Goal: Task Accomplishment & Management: Manage account settings

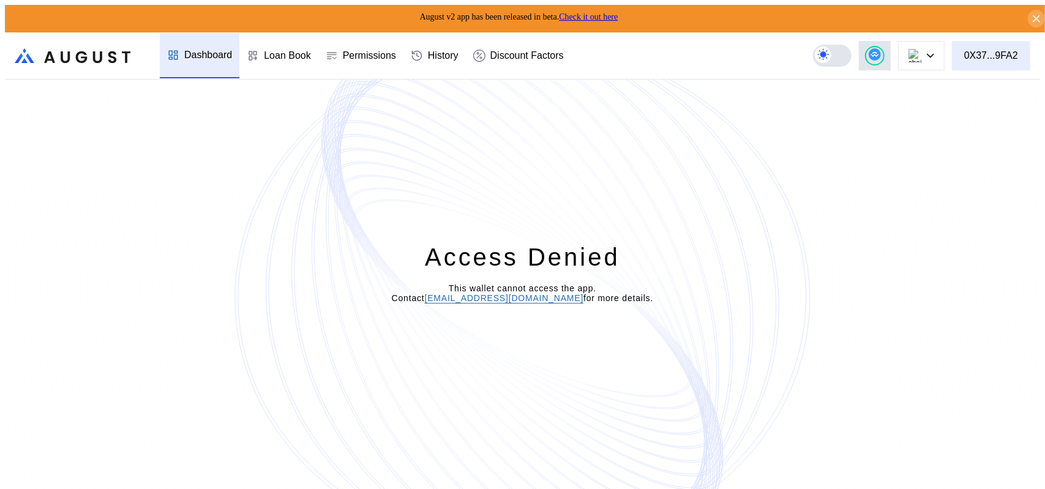
click at [1009, 53] on div "0X37...9FA2" at bounding box center [991, 55] width 54 height 11
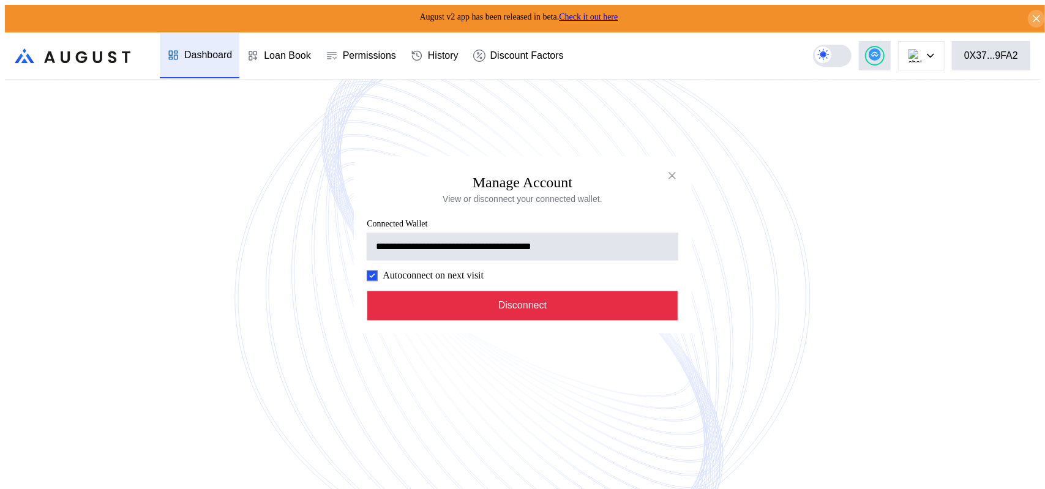
click at [545, 320] on button "Disconnect" at bounding box center [522, 305] width 311 height 29
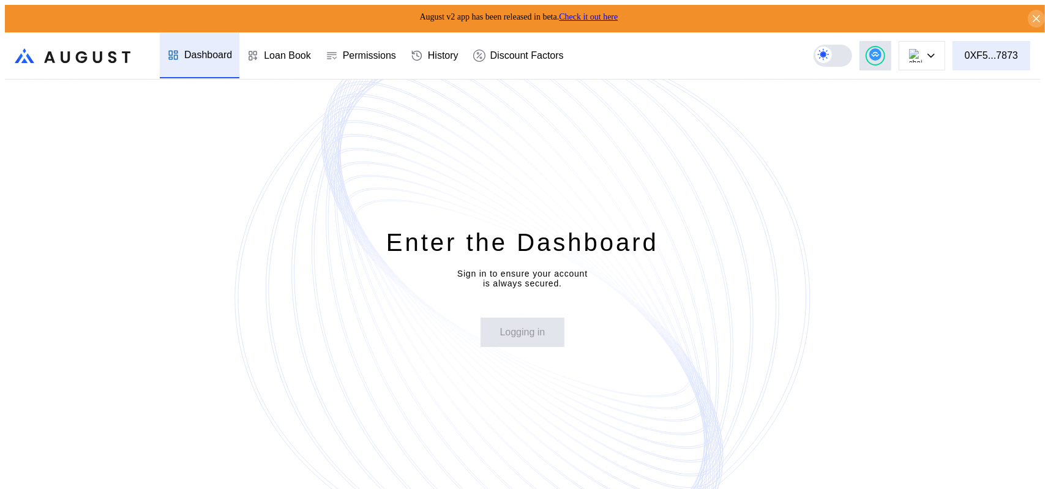
click at [988, 52] on div "0XF5...7873" at bounding box center [991, 55] width 53 height 11
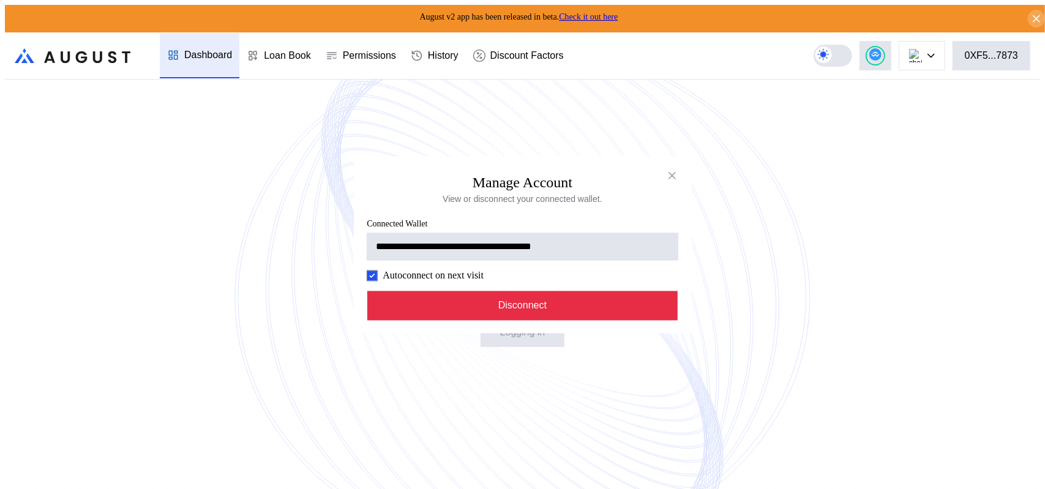
click at [524, 320] on button "Disconnect" at bounding box center [522, 305] width 311 height 29
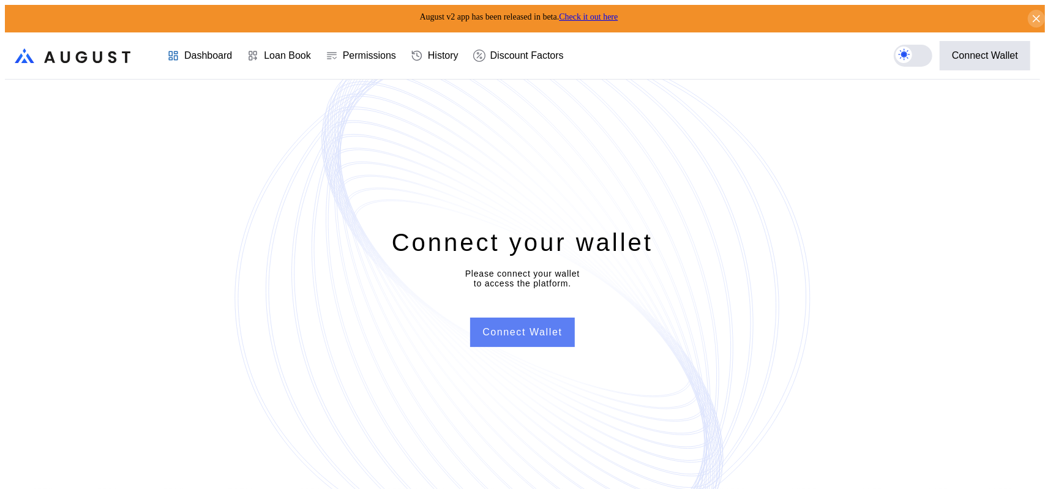
click at [524, 336] on button "Connect Wallet" at bounding box center [522, 332] width 104 height 29
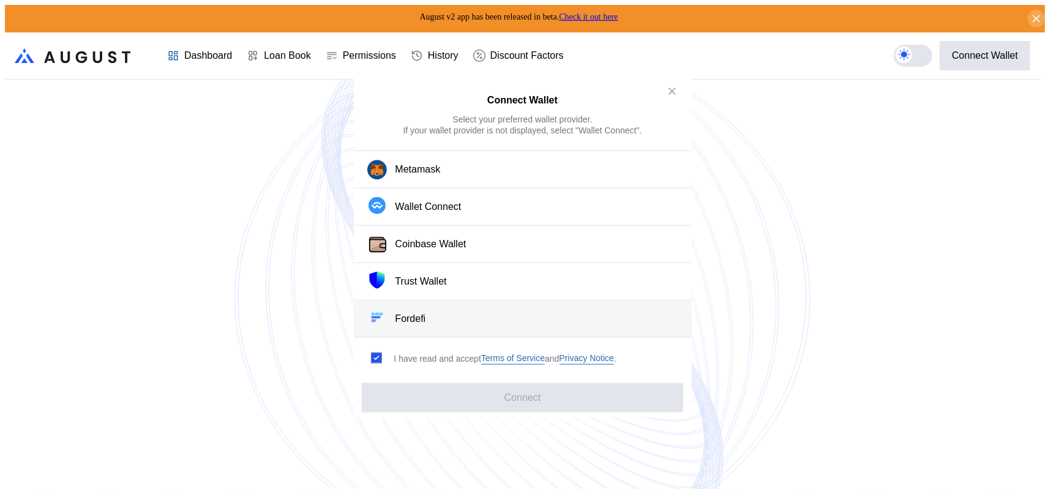
click at [441, 316] on button "Fordefi" at bounding box center [523, 319] width 338 height 37
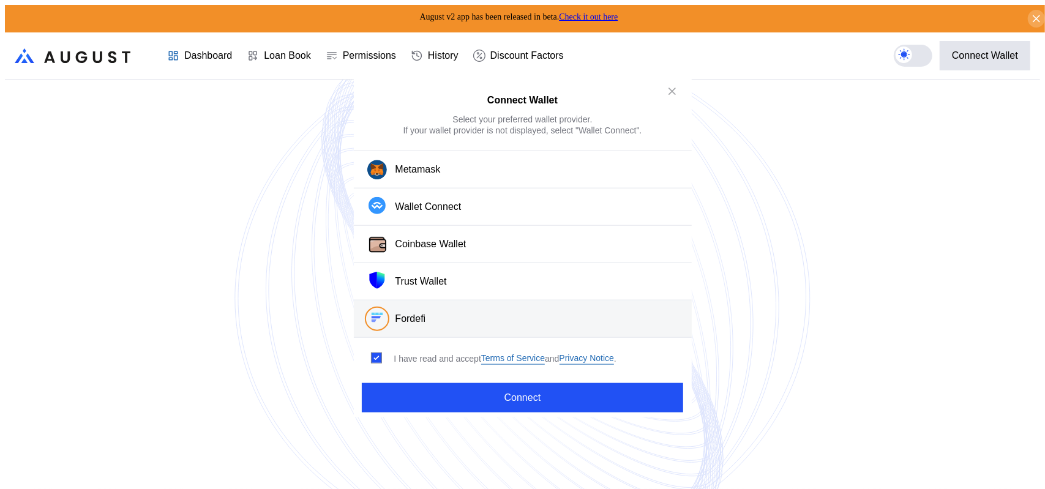
click at [989, 489] on div "Connect Wallet Select your preferred wallet provider. If your wallet provider i…" at bounding box center [522, 494] width 1035 height 0
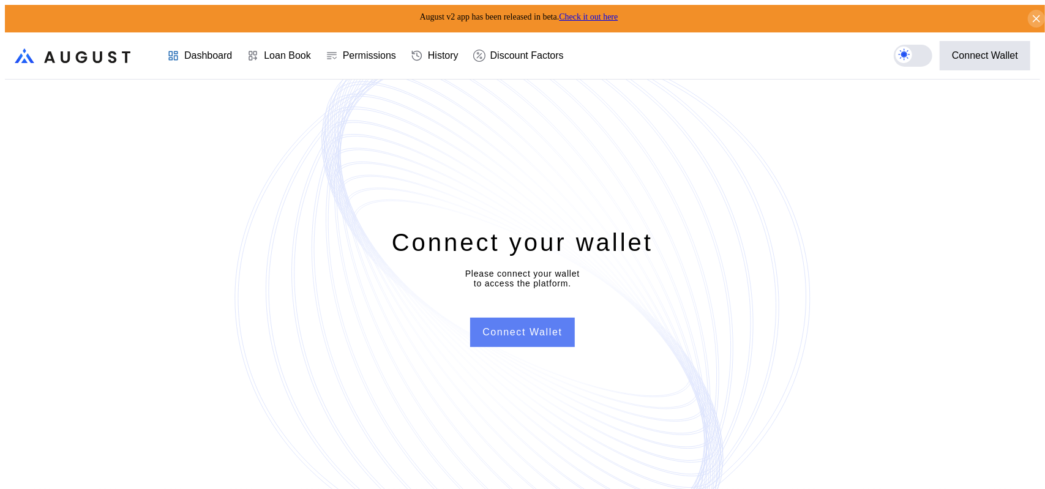
click at [531, 339] on button "Connect Wallet" at bounding box center [522, 332] width 104 height 29
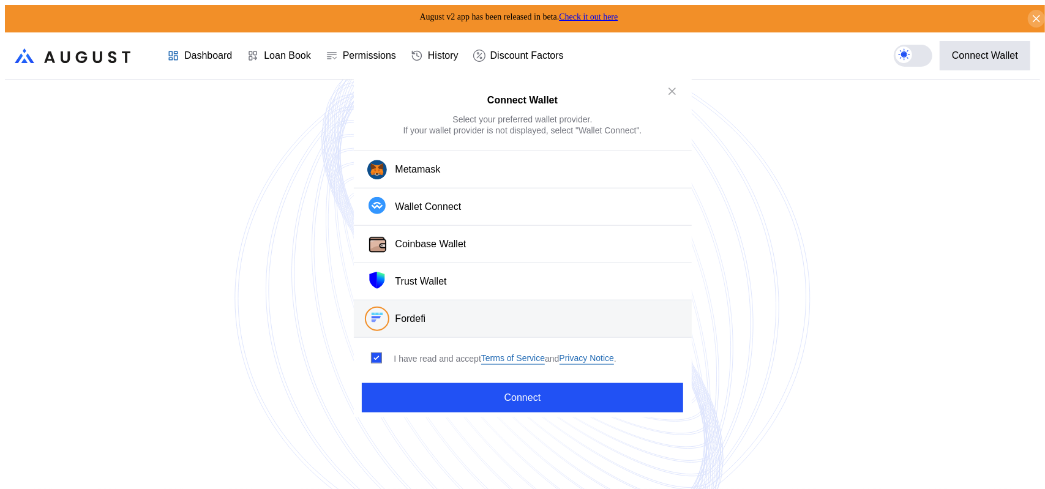
click at [424, 320] on div "Fordefi" at bounding box center [411, 319] width 31 height 13
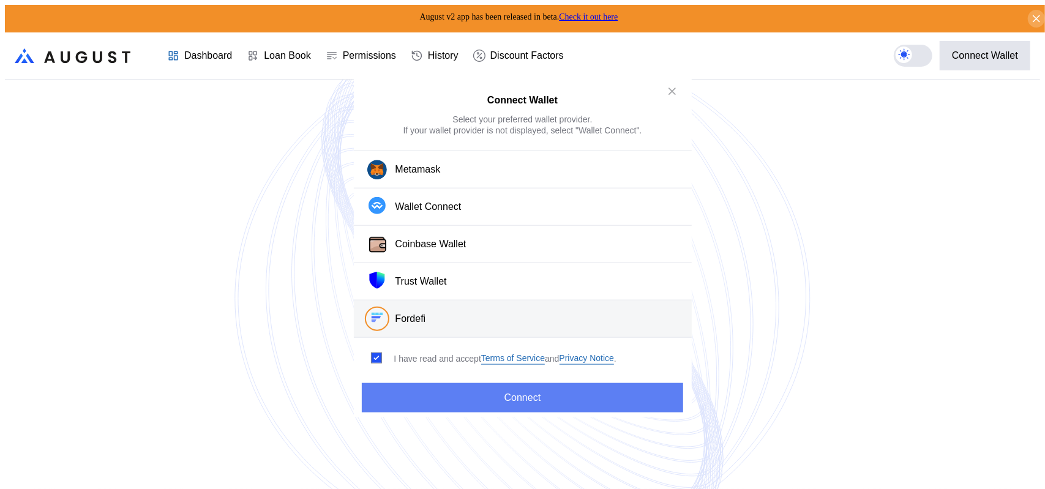
click at [520, 399] on button "Connect" at bounding box center [522, 397] width 321 height 29
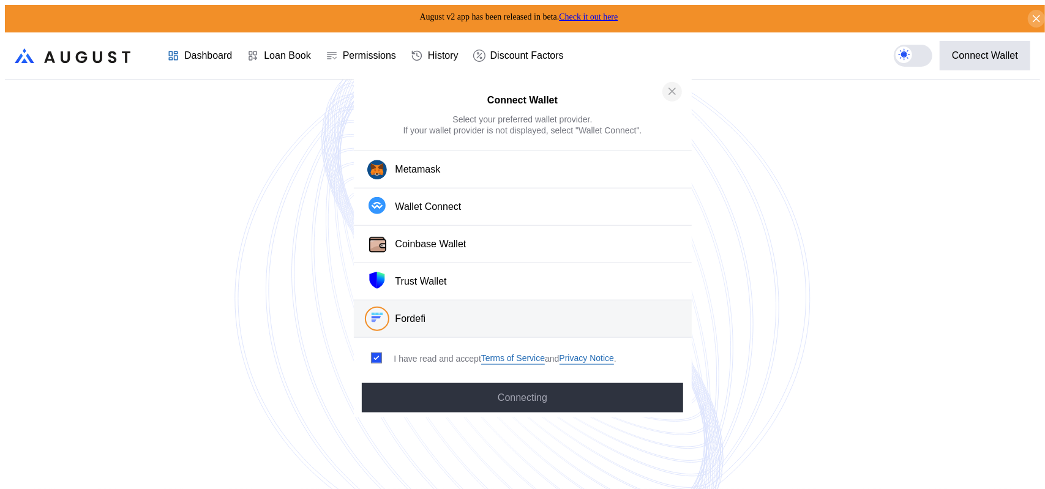
click at [672, 89] on icon "close modal" at bounding box center [672, 91] width 12 height 13
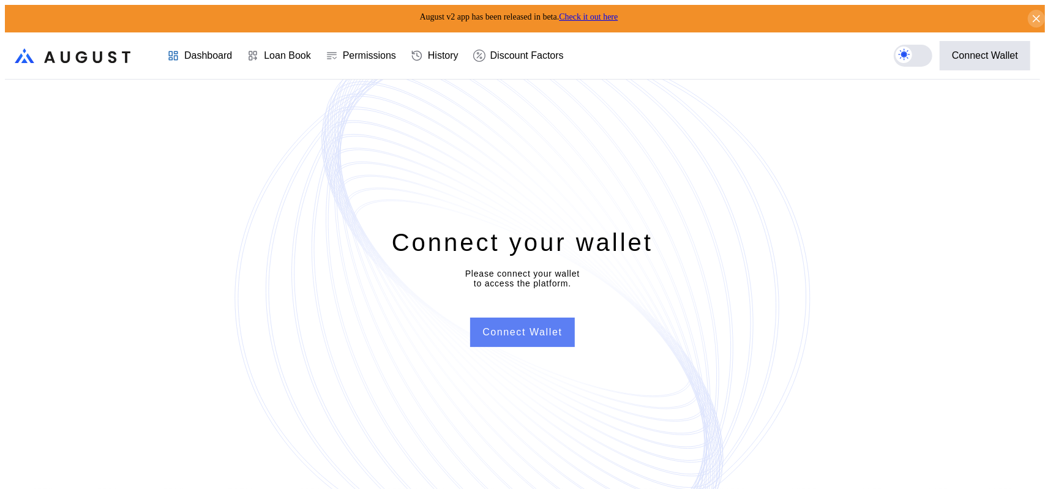
click at [530, 340] on button "Connect Wallet" at bounding box center [522, 332] width 104 height 29
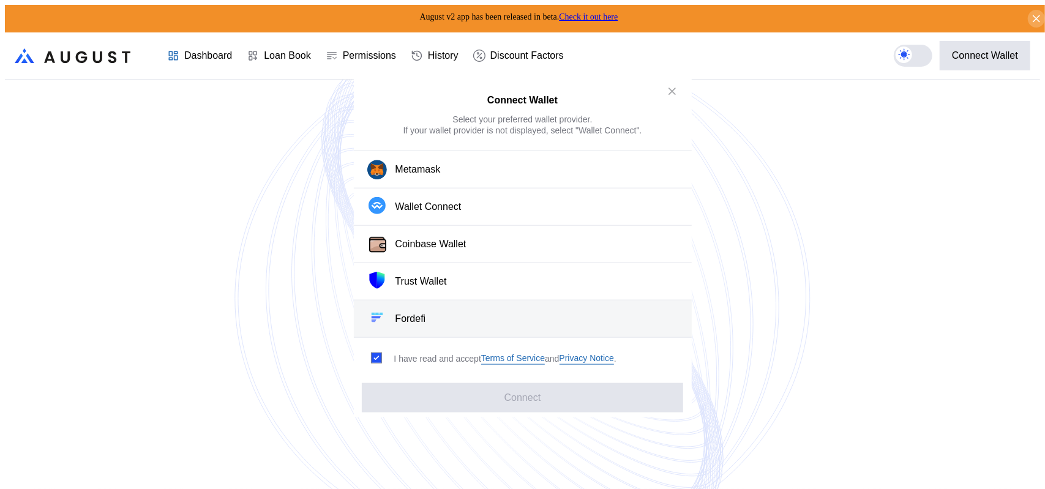
click at [432, 318] on button "Fordefi" at bounding box center [523, 319] width 338 height 37
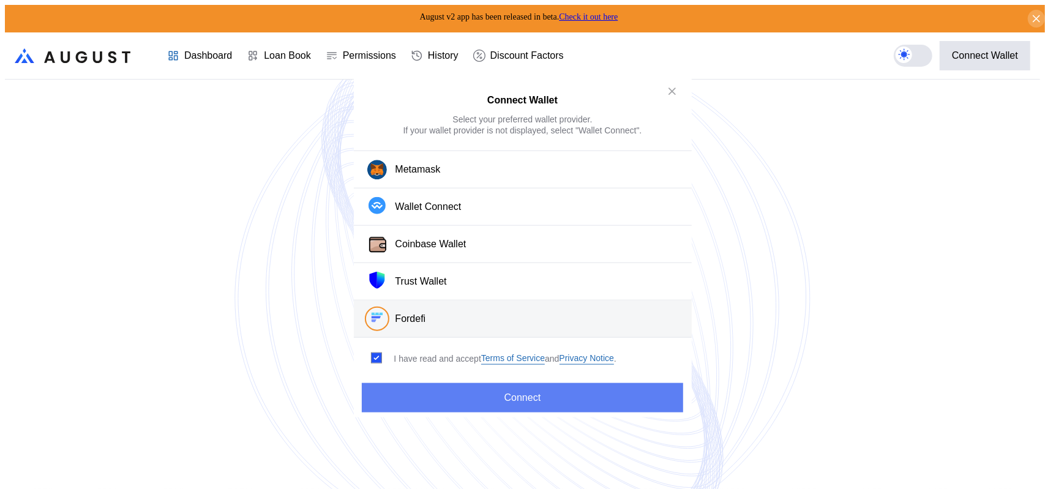
click at [511, 394] on button "Connect" at bounding box center [522, 397] width 321 height 29
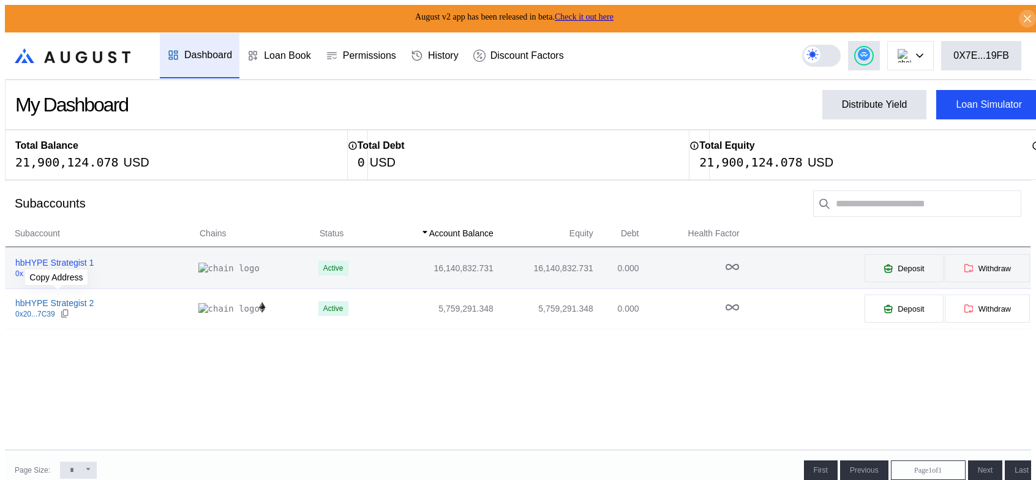
click at [59, 278] on icon at bounding box center [64, 273] width 10 height 10
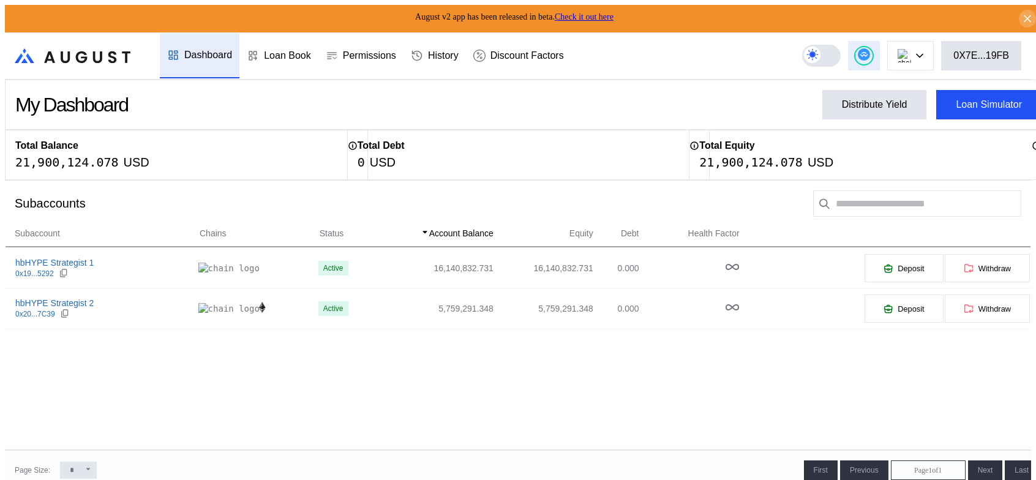
click at [868, 54] on icon at bounding box center [864, 54] width 8 height 5
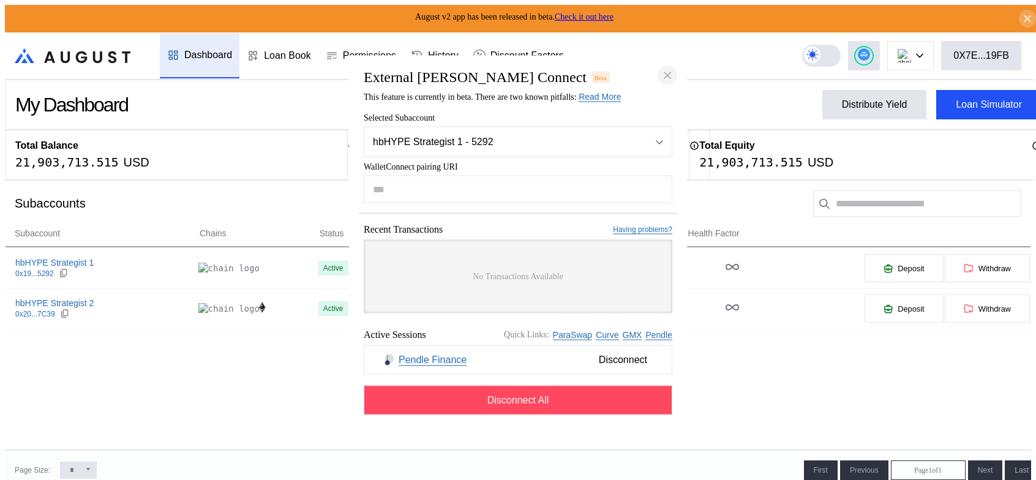
click at [669, 72] on icon "close modal" at bounding box center [667, 75] width 6 height 6
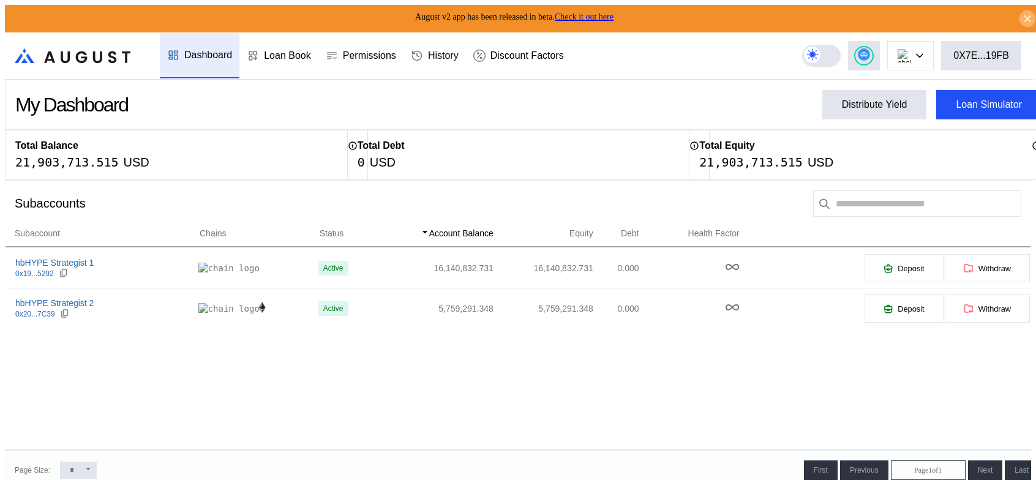
click at [1024, 16] on icon at bounding box center [1027, 19] width 6 height 6
